Goal: Information Seeking & Learning: Learn about a topic

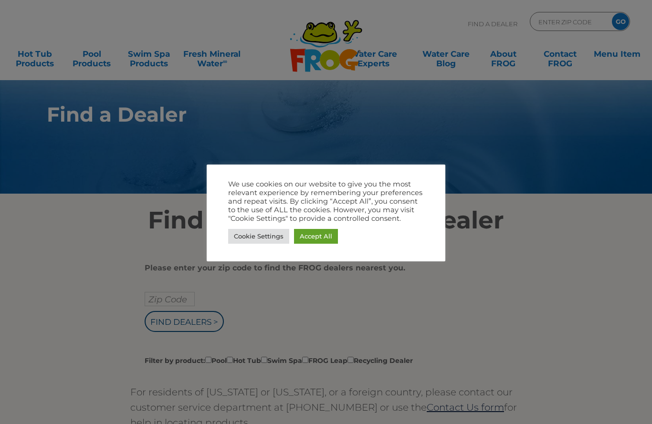
click at [239, 236] on link "Cookie Settings" at bounding box center [258, 236] width 61 height 15
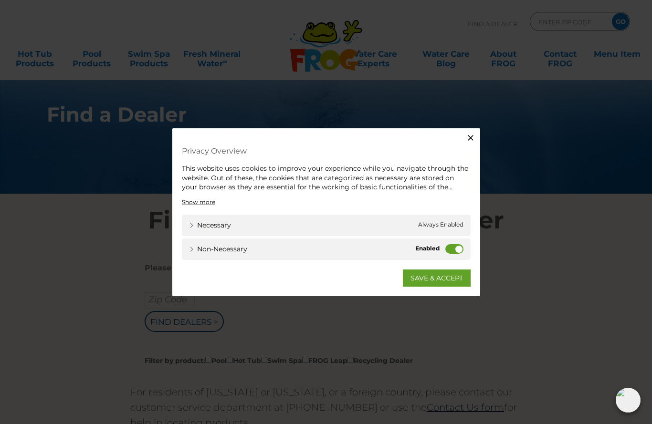
click at [459, 244] on label "Non-necessary" at bounding box center [454, 249] width 18 height 10
click at [0, 0] on input "Non-necessary" at bounding box center [0, 0] width 0 height 0
click at [457, 245] on label "Non-necessary" at bounding box center [454, 249] width 18 height 10
click at [0, 0] on input "Non-necessary" at bounding box center [0, 0] width 0 height 0
click at [462, 243] on div "Non-necessary Non-necessary" at bounding box center [326, 248] width 289 height 21
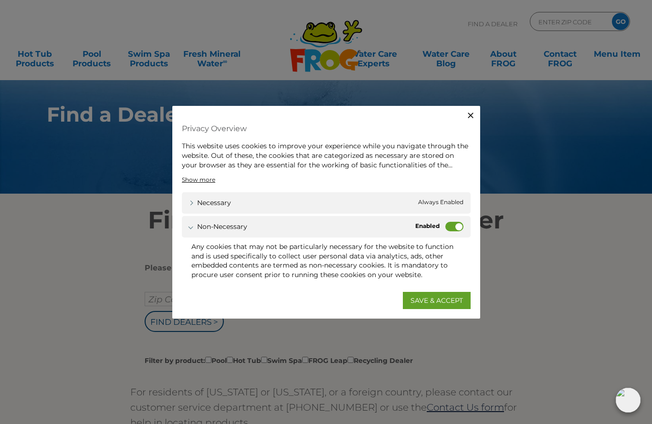
click at [454, 225] on label "Non-necessary" at bounding box center [454, 227] width 18 height 10
click at [0, 0] on input "Non-necessary" at bounding box center [0, 0] width 0 height 0
click at [430, 295] on link "SAVE & ACCEPT" at bounding box center [437, 299] width 68 height 17
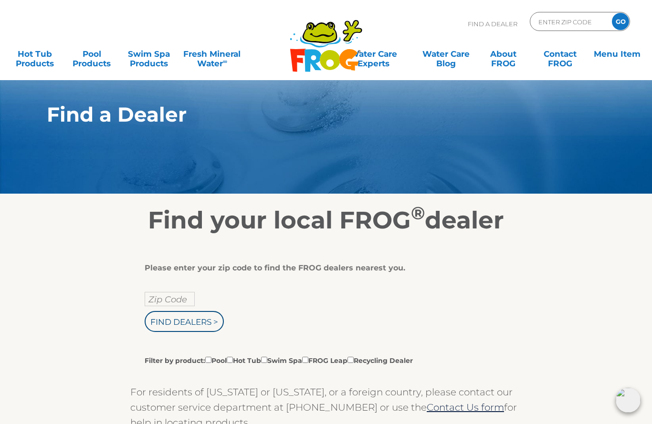
click at [164, 292] on input "Zip Code" at bounding box center [170, 299] width 50 height 14
type input "Zip Code"
click at [152, 299] on input "text" at bounding box center [170, 299] width 50 height 14
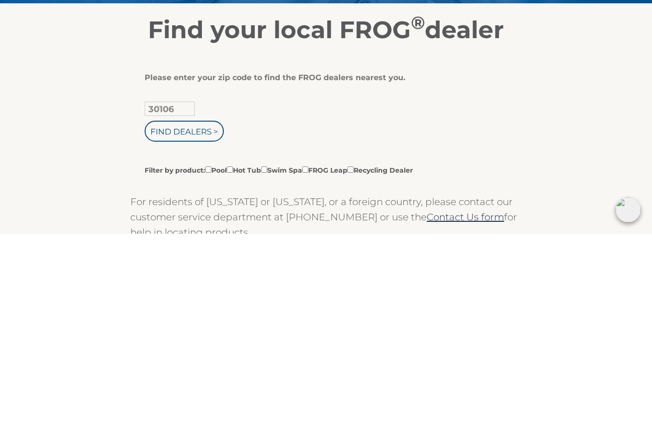
type input "30106"
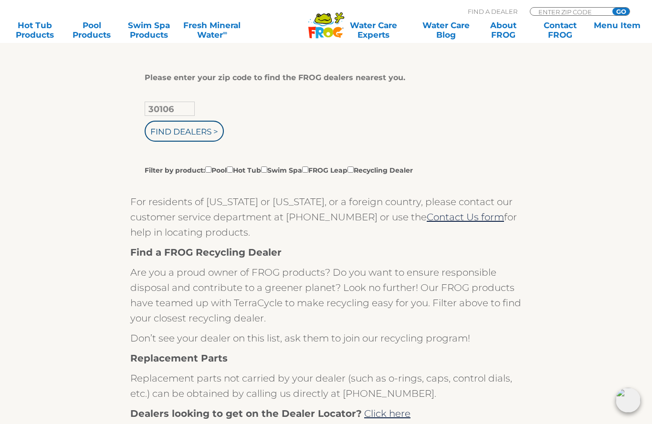
click at [233, 169] on input "Filter by product: Pool Hot Tub Swim Spa FROG Leap Recycling Dealer" at bounding box center [230, 169] width 6 height 6
checkbox input "true"
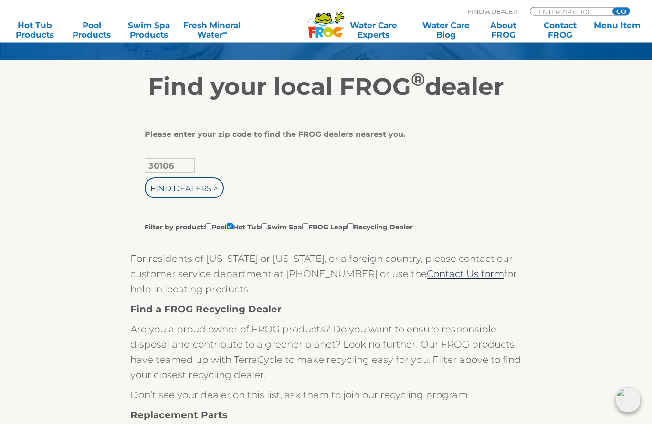
scroll to position [134, 0]
click at [154, 193] on input "Find Dealers >" at bounding box center [184, 187] width 79 height 21
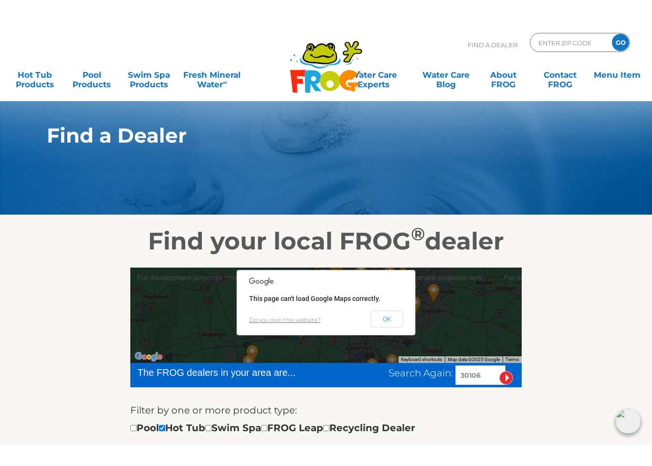
scroll to position [15, 0]
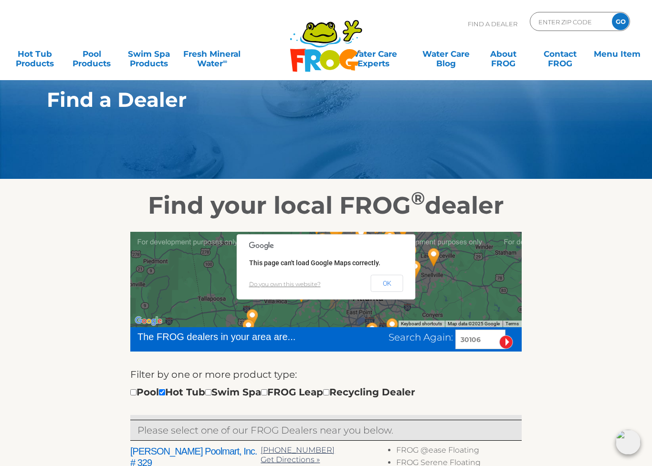
click at [396, 283] on button "OK" at bounding box center [387, 283] width 32 height 17
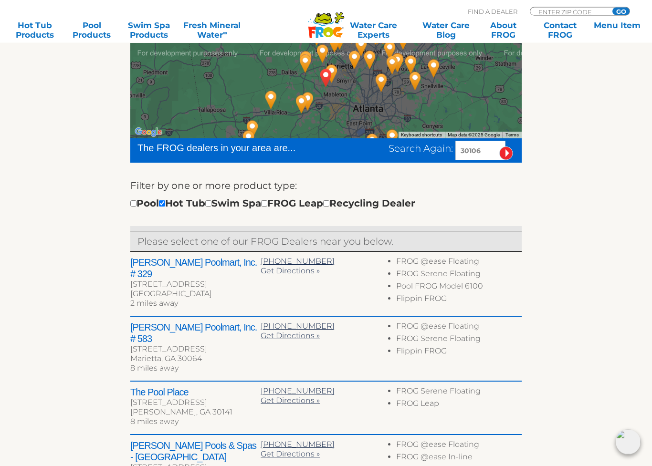
scroll to position [204, 0]
click at [136, 206] on input "checkbox" at bounding box center [133, 203] width 6 height 6
checkbox input "true"
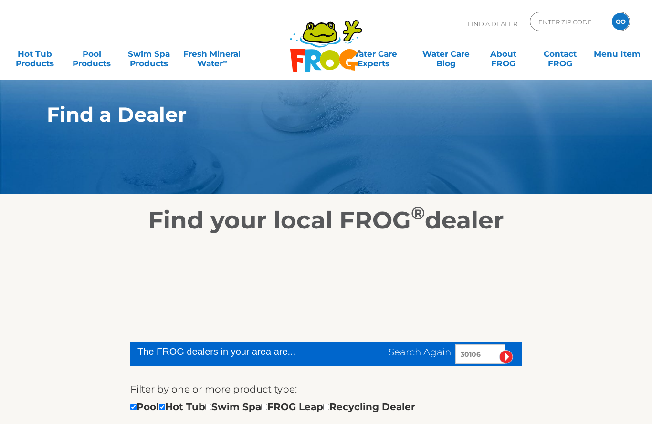
scroll to position [247, 0]
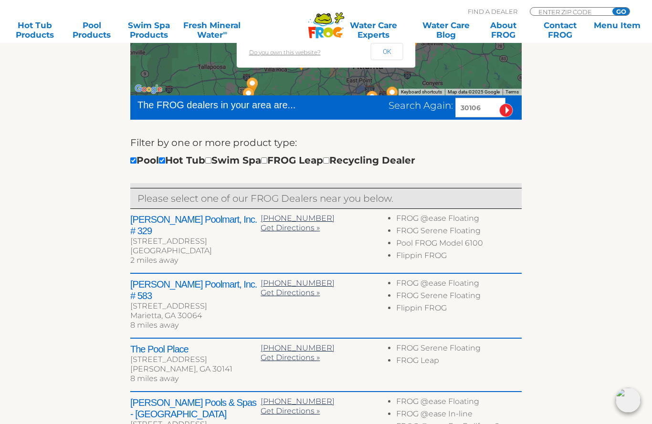
click at [383, 52] on button "OK" at bounding box center [387, 51] width 32 height 17
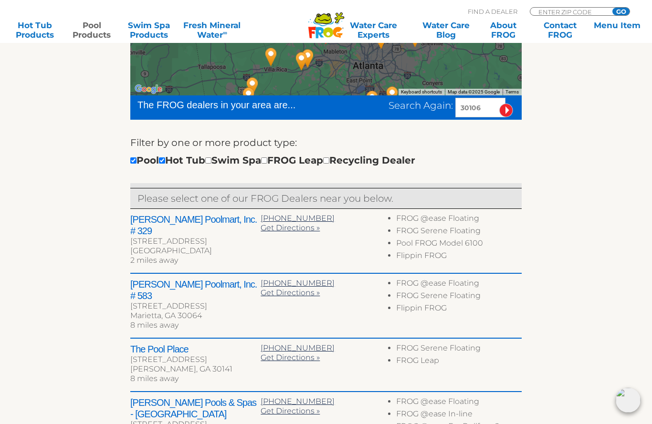
click at [90, 27] on link "Pool Products" at bounding box center [91, 30] width 51 height 19
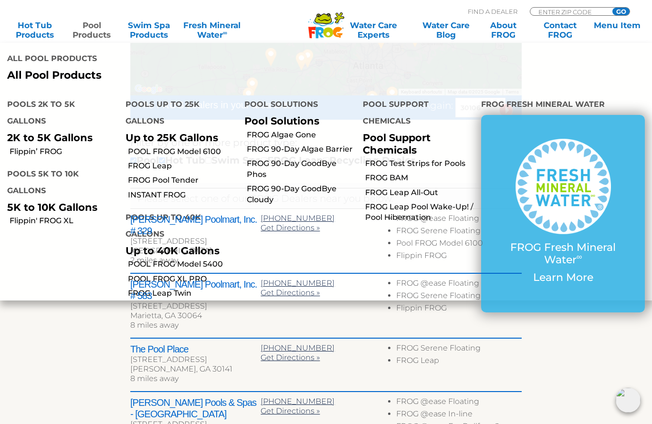
click at [44, 73] on p "All Pool Products" at bounding box center [162, 75] width 311 height 12
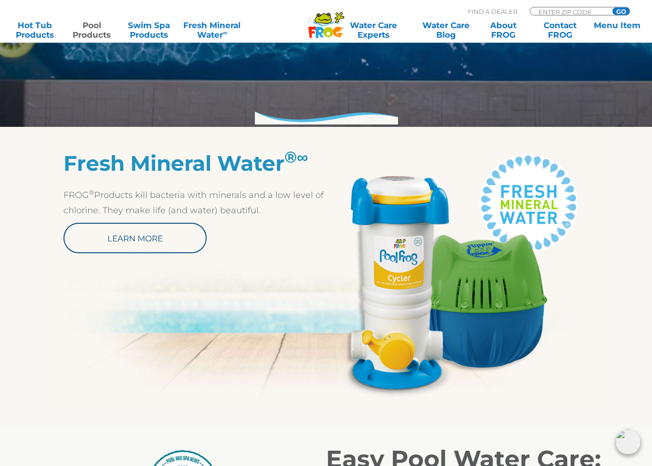
scroll to position [417, 0]
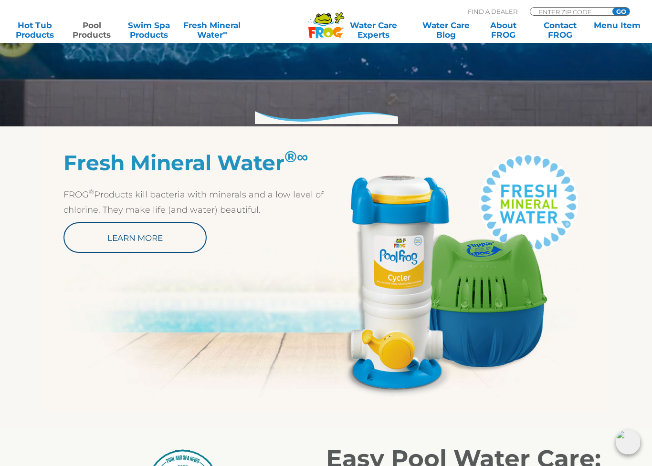
click at [88, 233] on link "Learn More" at bounding box center [134, 237] width 143 height 31
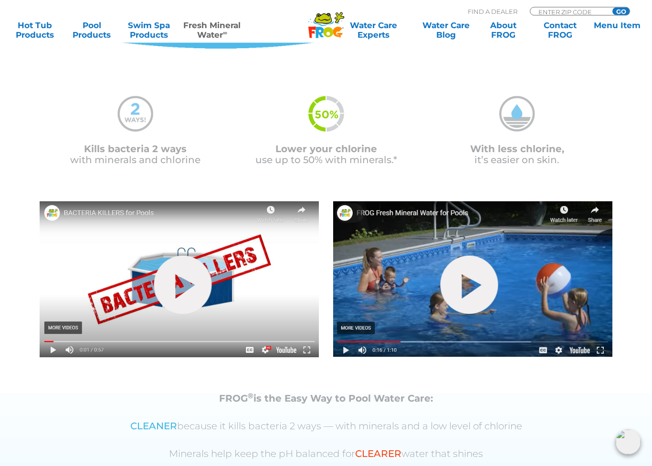
scroll to position [212, 0]
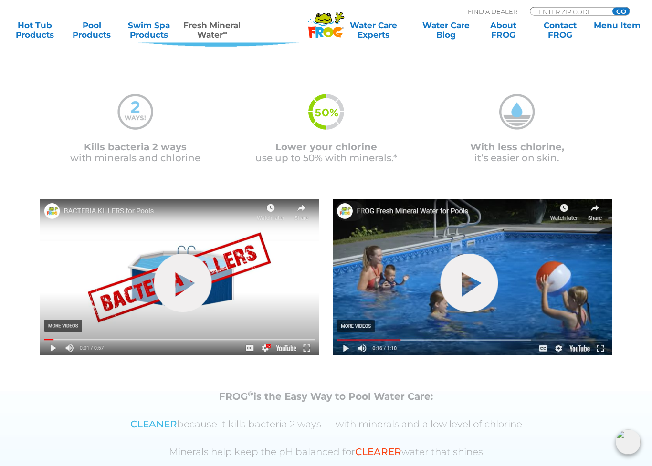
click at [52, 296] on img at bounding box center [179, 278] width 279 height 156
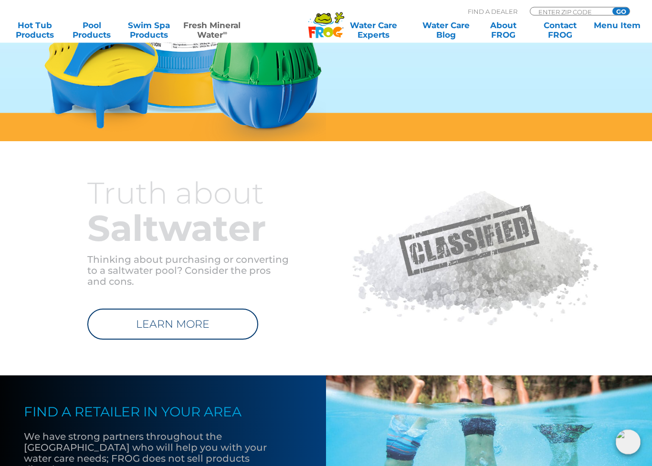
scroll to position [888, 0]
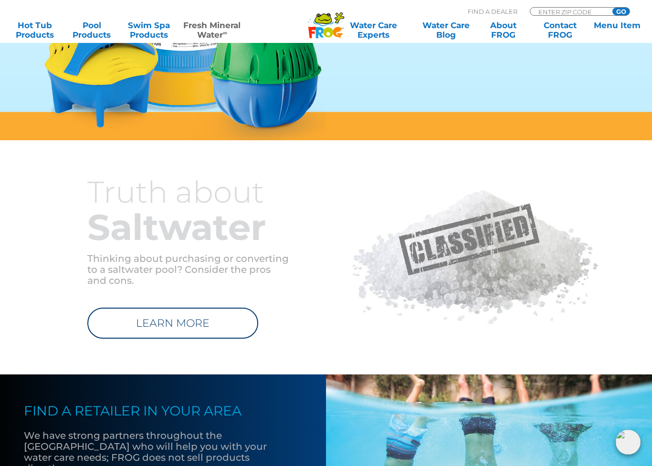
click at [120, 322] on link "LEARN MORE" at bounding box center [172, 323] width 171 height 31
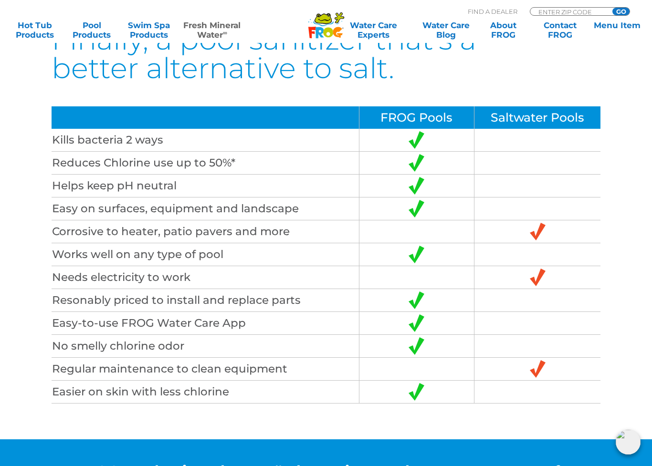
scroll to position [2571, 0]
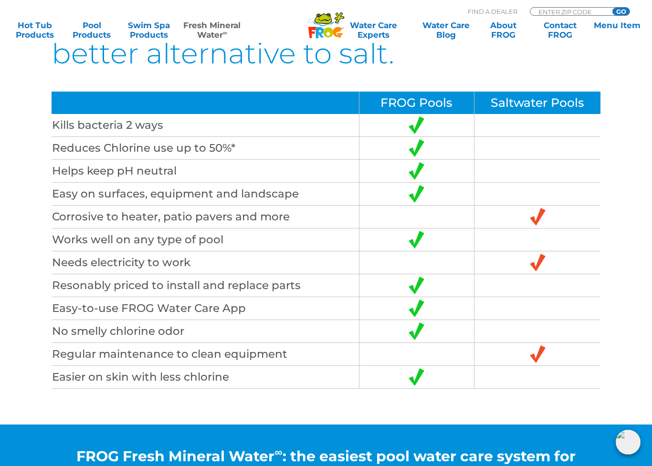
click at [51, 277] on div "Saltwater systems are expensive. Saltwater chlorinators cost from $600 – $2,500…" at bounding box center [326, 70] width 572 height 710
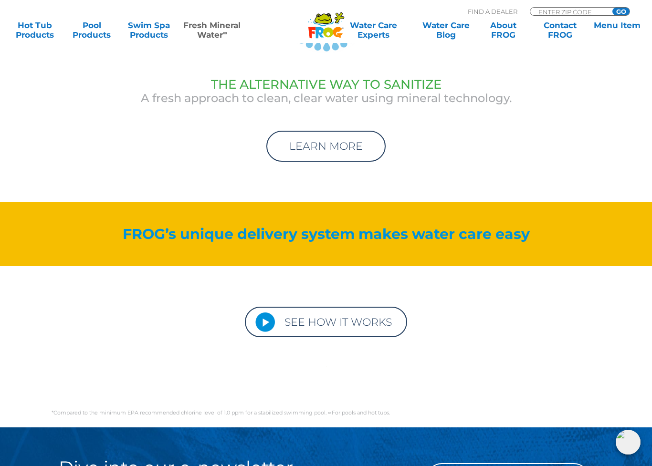
scroll to position [3112, 0]
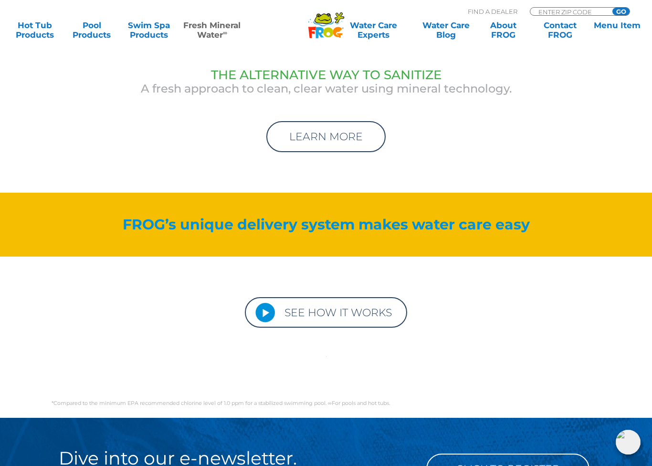
click at [343, 298] on link "SEE HOW IT WORKS" at bounding box center [326, 312] width 162 height 31
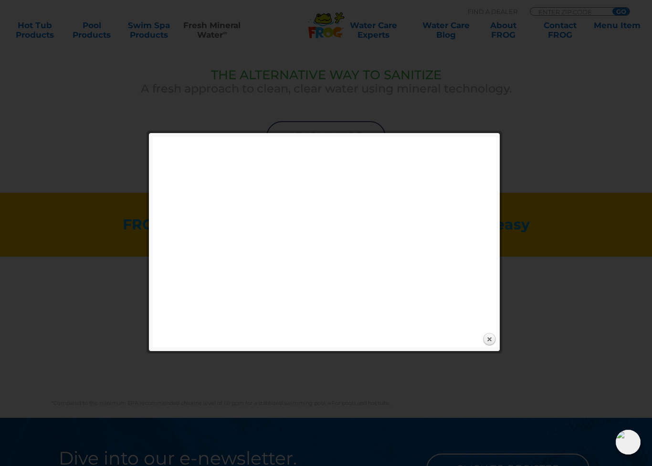
click at [490, 340] on link "Close" at bounding box center [489, 339] width 14 height 14
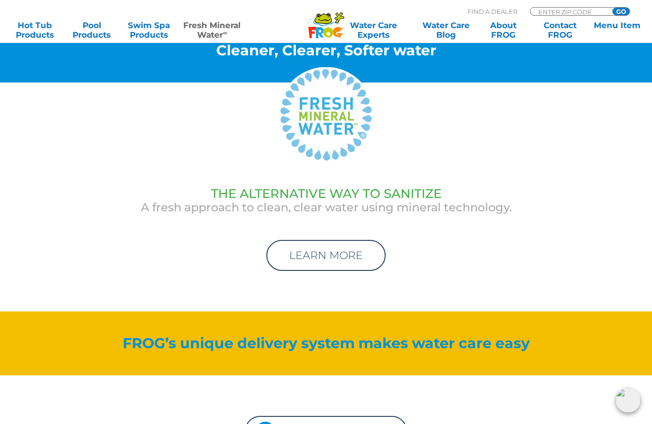
scroll to position [2991, 0]
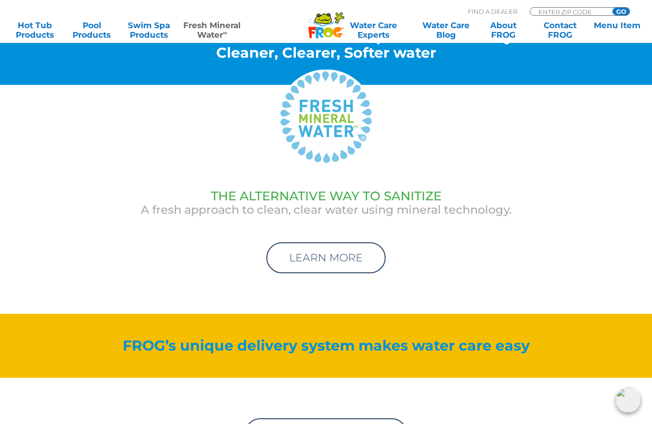
click at [356, 242] on link "LEARN MORE" at bounding box center [325, 257] width 119 height 31
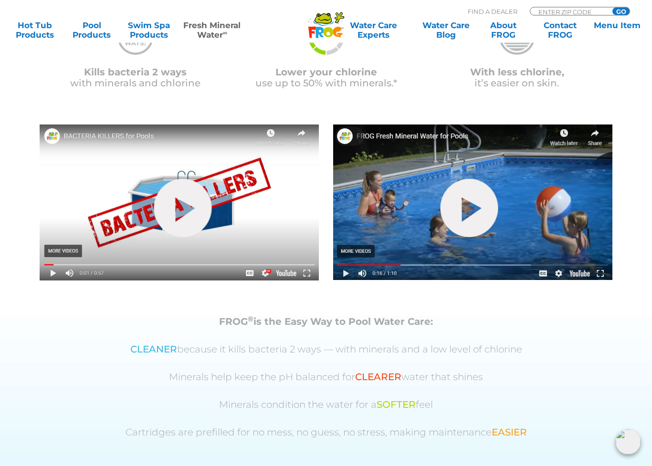
scroll to position [292, 0]
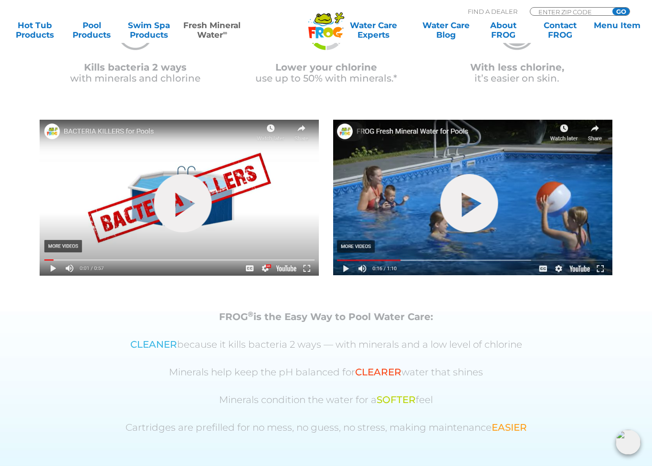
click at [472, 204] on link "hide-me" at bounding box center [469, 203] width 58 height 58
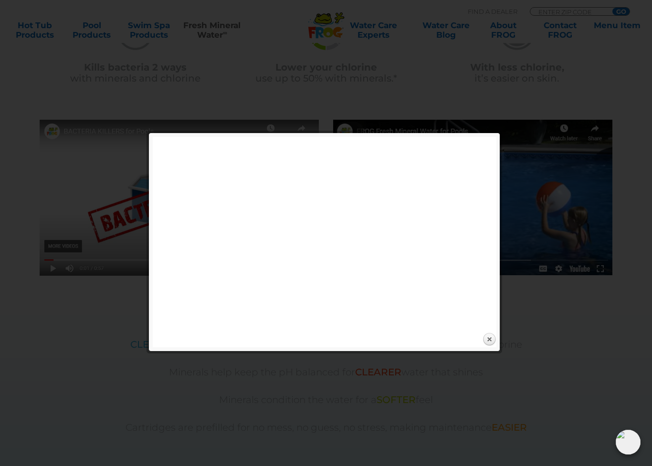
click at [494, 342] on link "Close" at bounding box center [489, 339] width 14 height 14
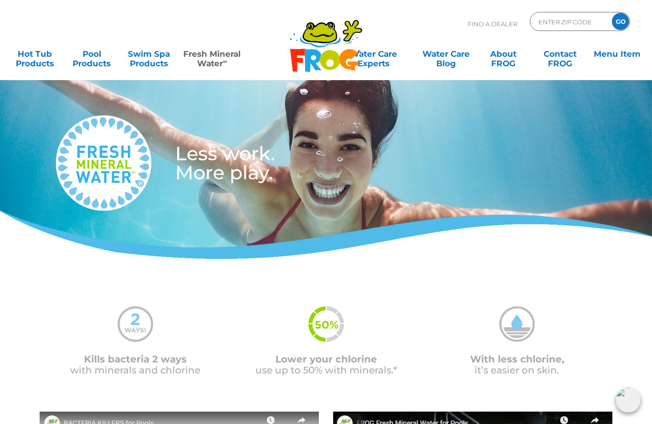
click at [162, 82] on div "Less work. More play." at bounding box center [326, 175] width 652 height 191
click at [93, 53] on link "Pool Products" at bounding box center [91, 53] width 51 height 19
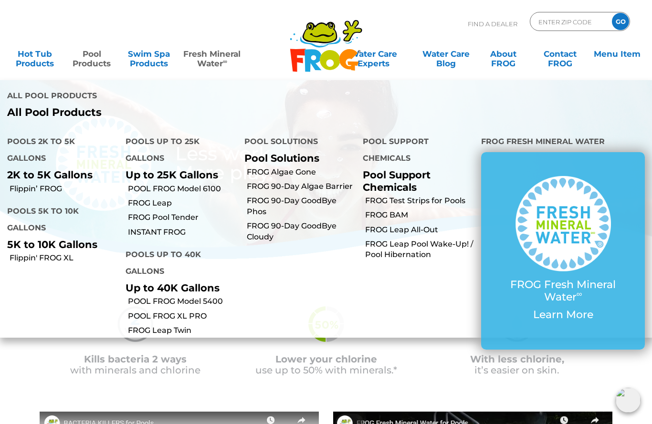
click at [207, 187] on link "POOL FROG Model 6100" at bounding box center [182, 189] width 109 height 10
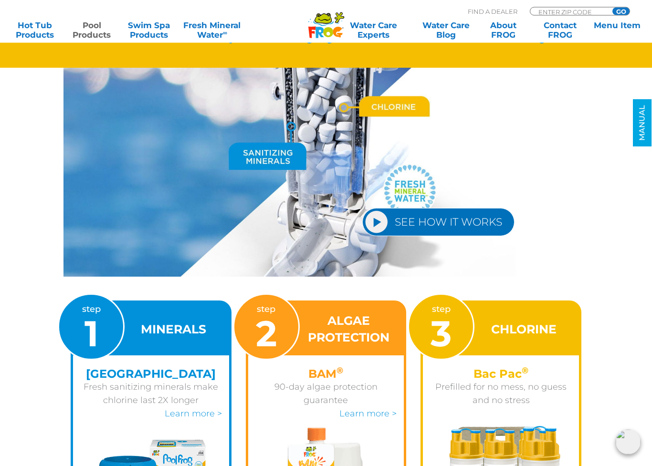
scroll to position [1131, 0]
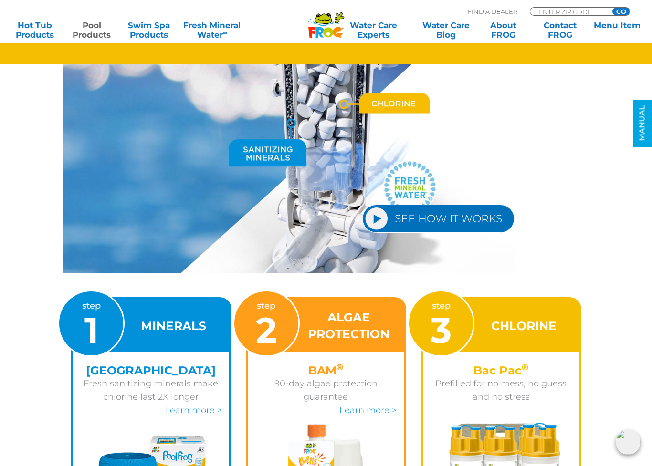
click at [457, 212] on link "SEE HOW IT WORKS" at bounding box center [438, 219] width 152 height 28
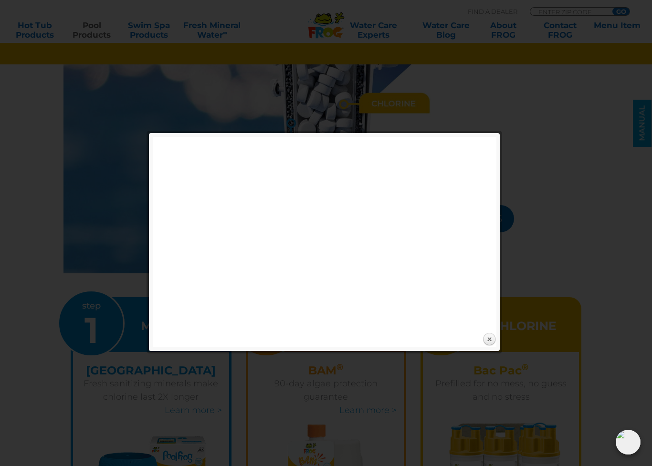
click at [495, 333] on link "Close" at bounding box center [489, 339] width 14 height 14
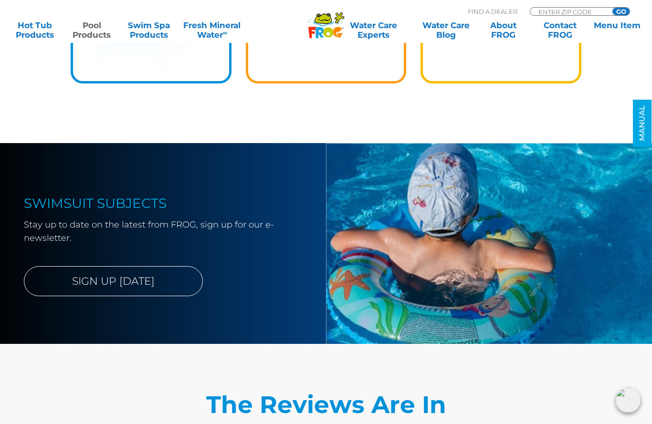
scroll to position [1675, 0]
